Goal: Task Accomplishment & Management: Manage account settings

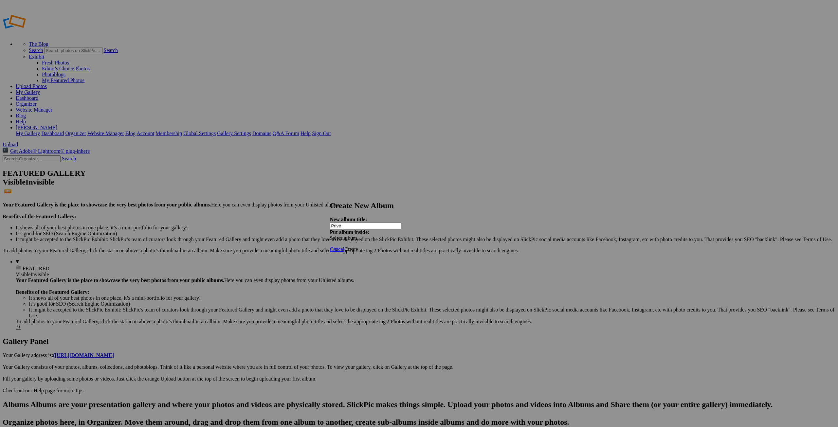
type input "Privé"
click at [358, 247] on span "Create" at bounding box center [351, 250] width 14 height 6
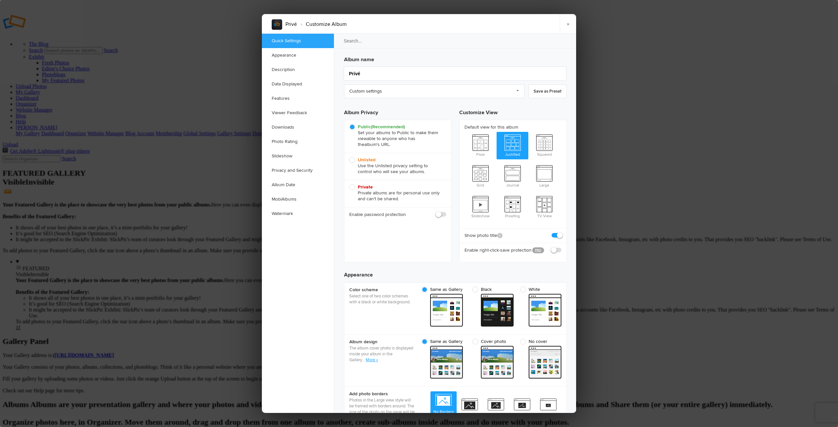
click at [153, 52] on div at bounding box center [419, 213] width 838 height 427
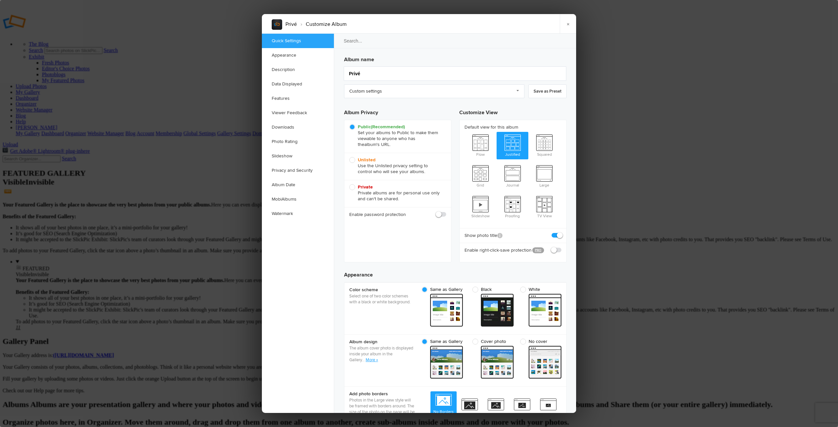
click at [446, 212] on span at bounding box center [446, 212] width 0 height 0
click at [446, 212] on input "checkbox" at bounding box center [446, 211] width 0 height 0
checkbox input "true"
click at [401, 228] on input "text" at bounding box center [417, 230] width 58 height 8
type input "dadaph"
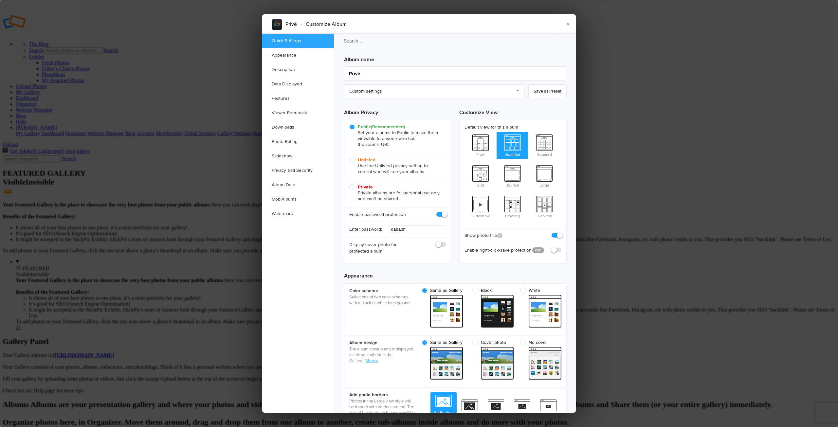
click at [569, 23] on link "×" at bounding box center [568, 24] width 16 height 20
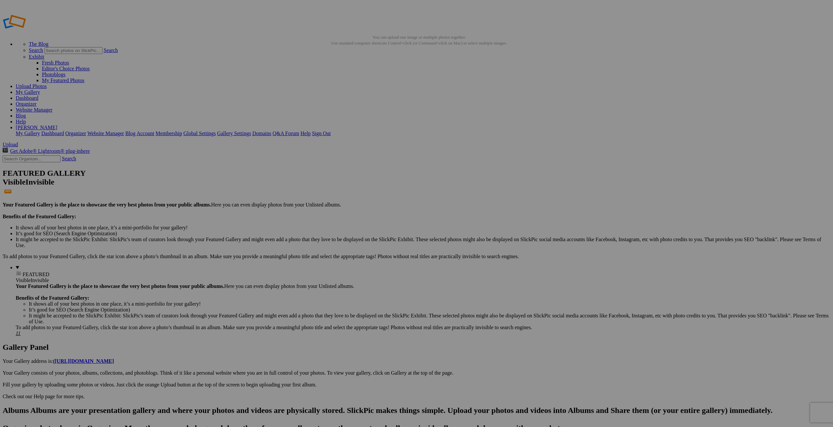
drag, startPoint x: 48, startPoint y: 67, endPoint x: 35, endPoint y: 67, distance: 13.1
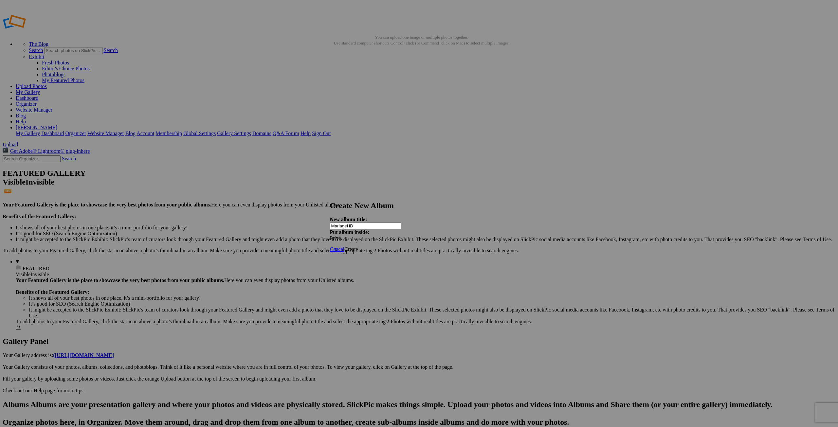
type input "MariageHD"
click at [358, 247] on span "Create" at bounding box center [351, 250] width 14 height 6
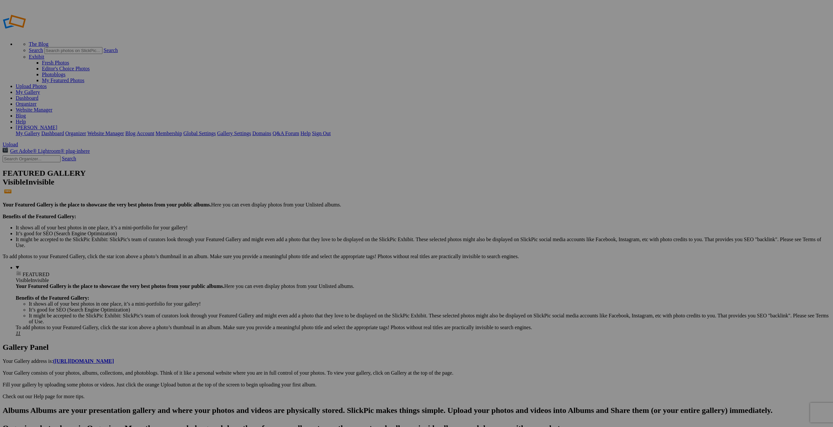
type input "MariageHD"
click at [37, 101] on link "Organizer" at bounding box center [26, 104] width 21 height 6
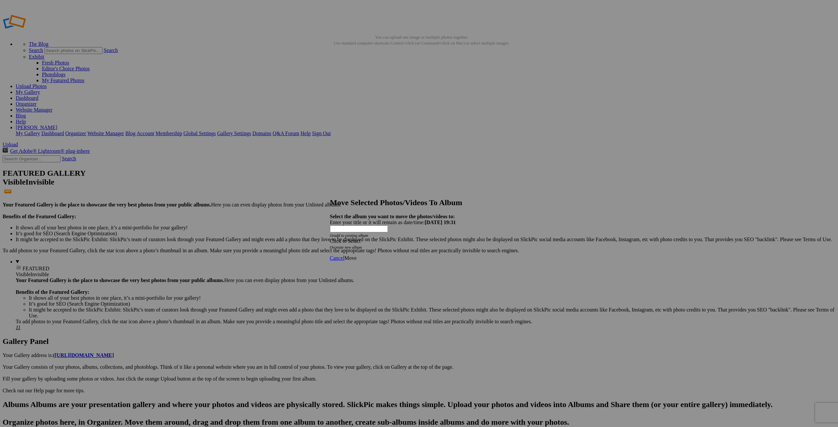
click at [330, 238] on span at bounding box center [330, 241] width 0 height 6
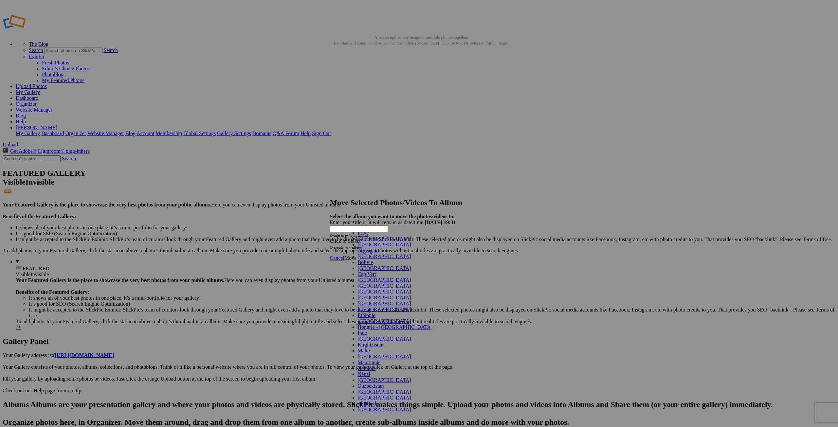
click at [369, 236] on link "Privé" at bounding box center [363, 233] width 11 height 6
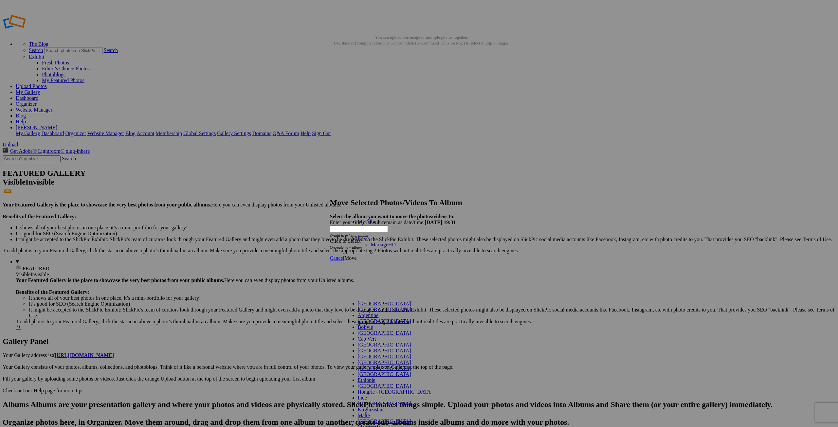
click at [371, 246] on span "MariageHD" at bounding box center [383, 245] width 25 height 6
click at [369, 233] on link "MariageHD" at bounding box center [370, 234] width 25 height 6
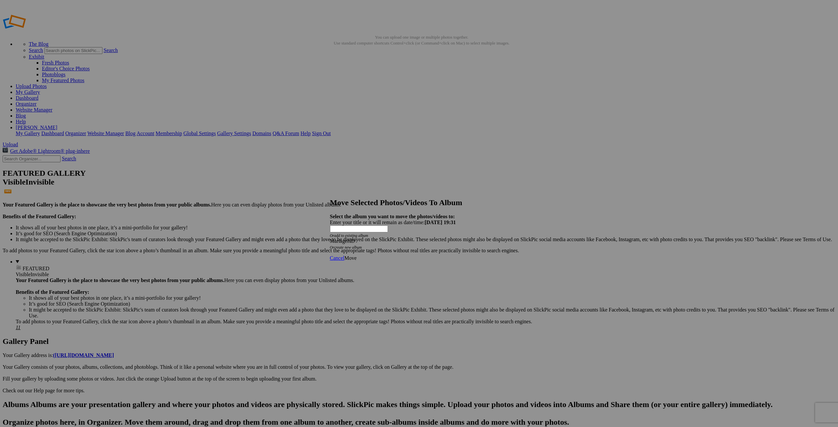
click at [357, 255] on span "Move" at bounding box center [350, 258] width 12 height 6
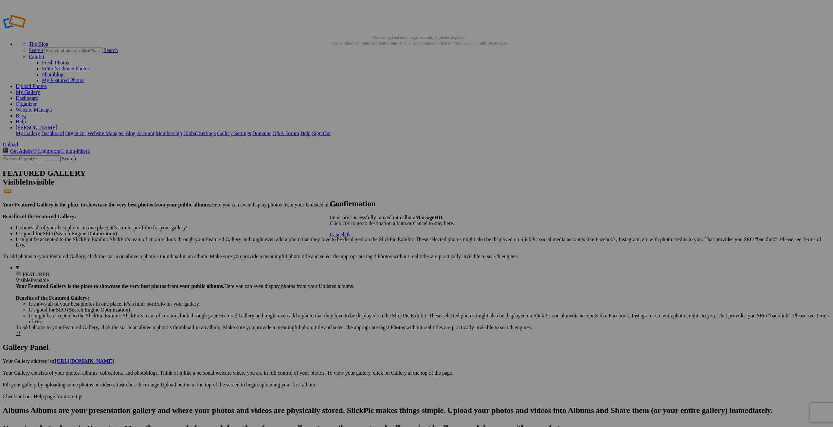
click at [351, 237] on span "Ok" at bounding box center [347, 235] width 7 height 6
drag, startPoint x: 137, startPoint y: 97, endPoint x: 10, endPoint y: 79, distance: 128.0
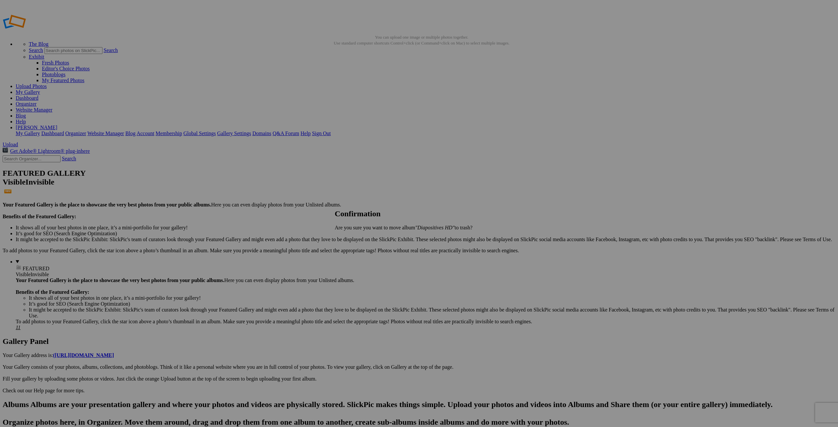
click at [357, 237] on span "Yes" at bounding box center [353, 239] width 8 height 6
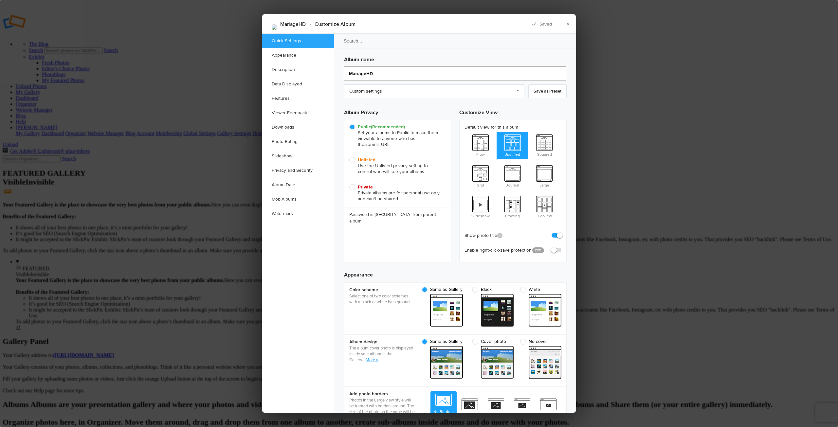
drag, startPoint x: 366, startPoint y: 73, endPoint x: 376, endPoint y: 74, distance: 10.2
click at [376, 74] on input "MariageHD" at bounding box center [455, 73] width 223 height 14
click at [35, 80] on div at bounding box center [419, 213] width 838 height 427
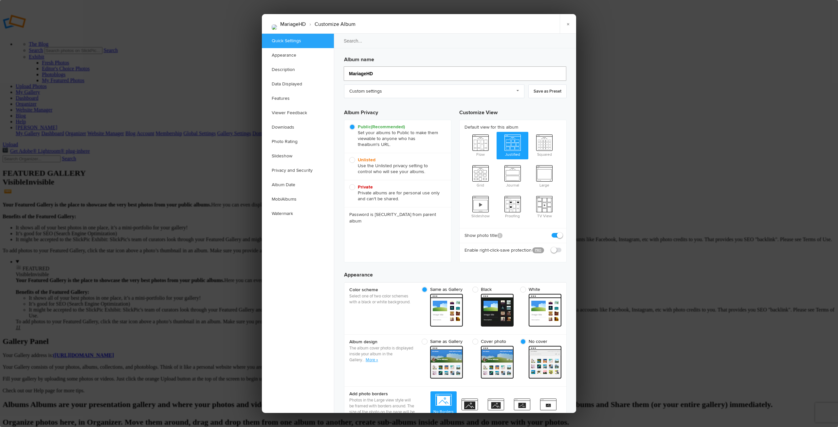
drag, startPoint x: 366, startPoint y: 75, endPoint x: 375, endPoint y: 75, distance: 9.5
click at [375, 75] on input "MariageHD" at bounding box center [455, 73] width 223 height 14
type input "Mariage G"
type input "Mariage"
type input "Mariage Grand"
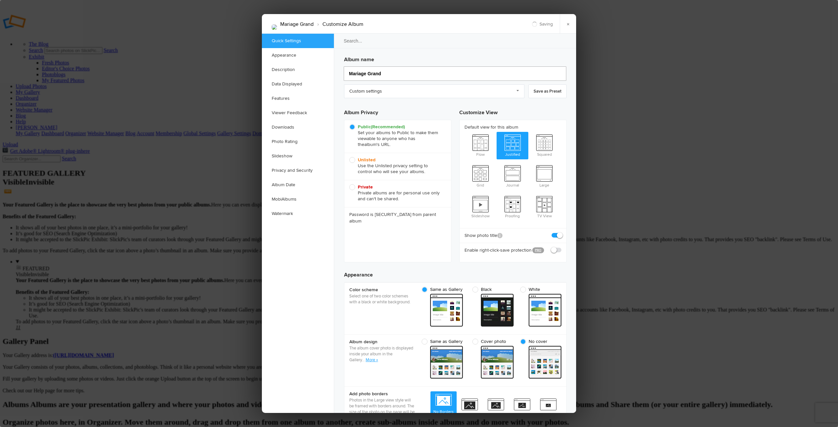
type input "Mariage Grand"
type input "Mariage Grand format"
click at [568, 25] on link "×" at bounding box center [568, 24] width 16 height 20
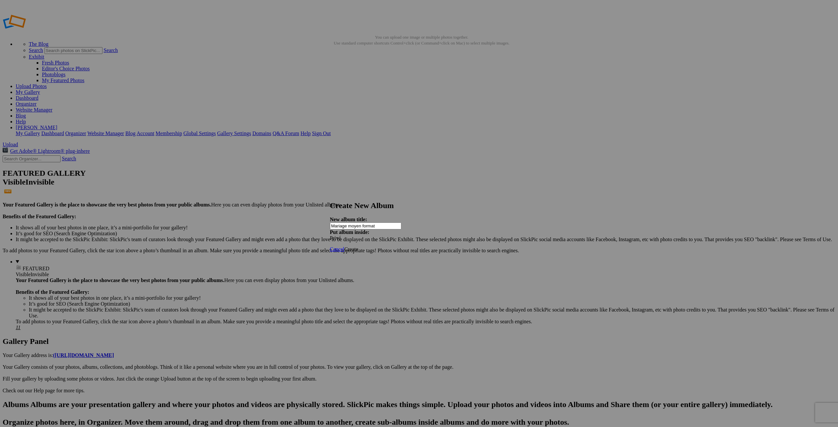
type input "Mariage moyen format"
click at [358, 247] on span "Create" at bounding box center [351, 250] width 14 height 6
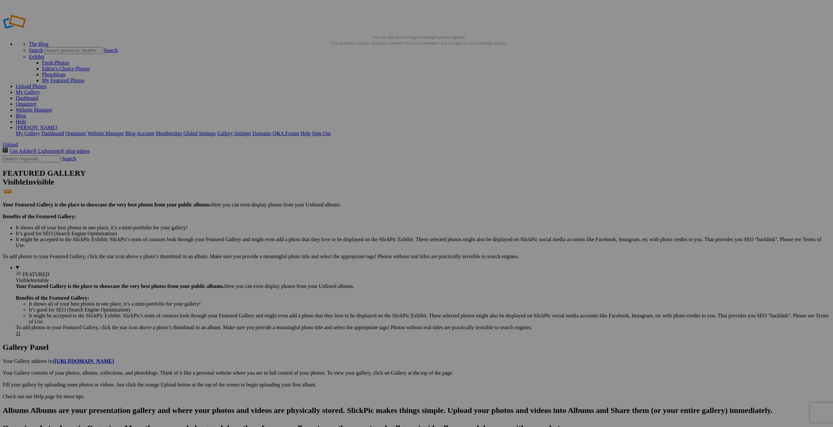
drag, startPoint x: 8, startPoint y: 90, endPoint x: 4, endPoint y: 70, distance: 20.4
type input "Mariage moyen format"
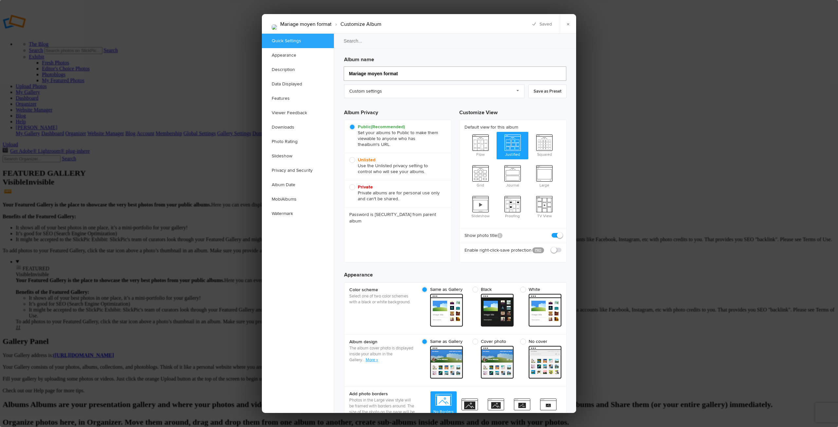
click at [369, 74] on input "Mariage moyen format" at bounding box center [455, 73] width 223 height 14
type input "Mariage Moyen format"
click at [566, 23] on link "×" at bounding box center [568, 24] width 16 height 20
